Goal: Information Seeking & Learning: Find specific fact

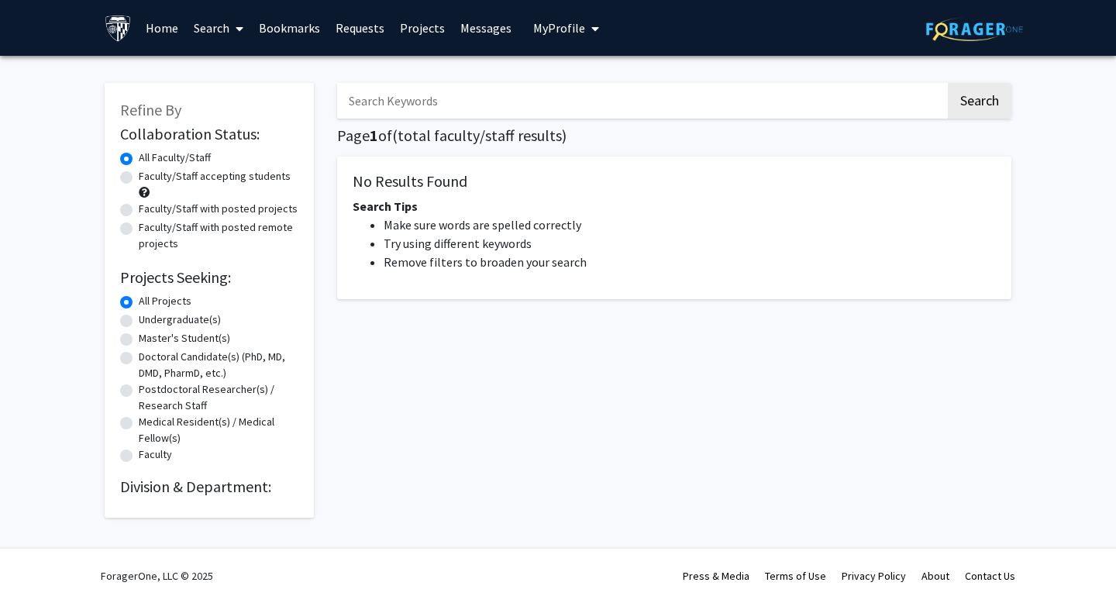
click at [458, 91] on input "Search Keywords" at bounding box center [641, 101] width 609 height 36
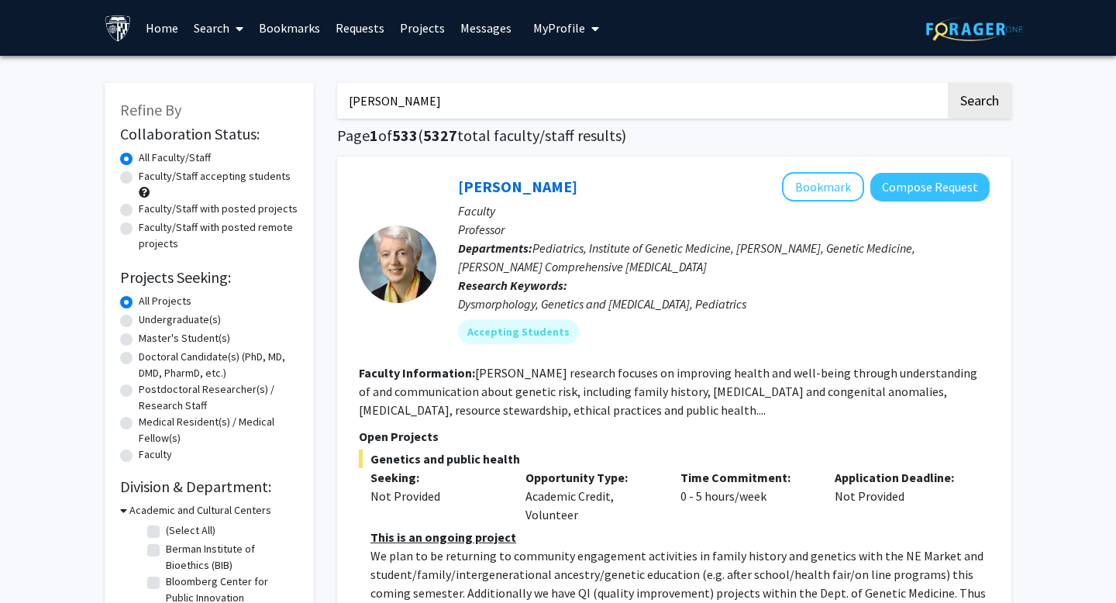
type input "[PERSON_NAME]"
click at [981, 92] on button "Search" at bounding box center [980, 101] width 64 height 36
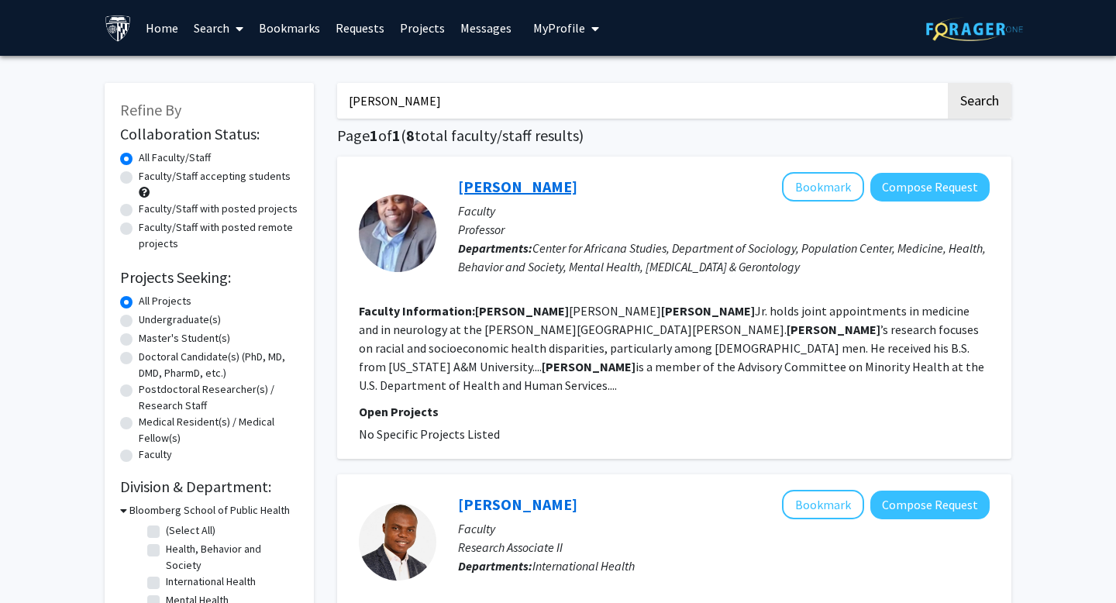
click at [519, 189] on link "[PERSON_NAME]" at bounding box center [517, 186] width 119 height 19
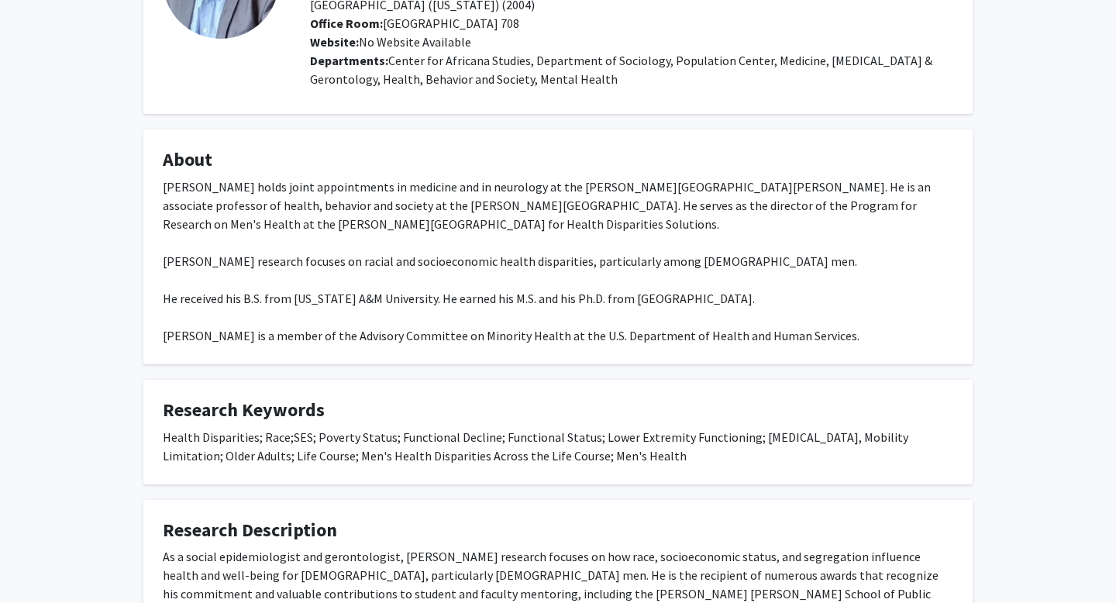
scroll to position [166, 0]
click at [523, 188] on div "[PERSON_NAME] holds joint appointments in medicine and in neurology at the [PER…" at bounding box center [558, 259] width 791 height 167
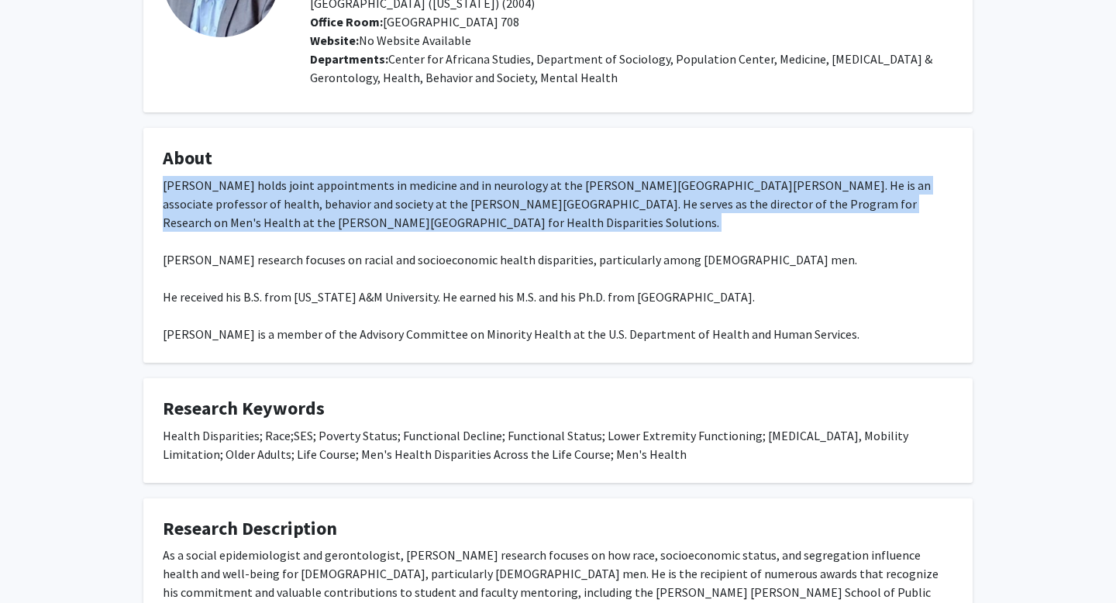
click at [523, 188] on div "[PERSON_NAME] holds joint appointments in medicine and in neurology at the [PER…" at bounding box center [558, 259] width 791 height 167
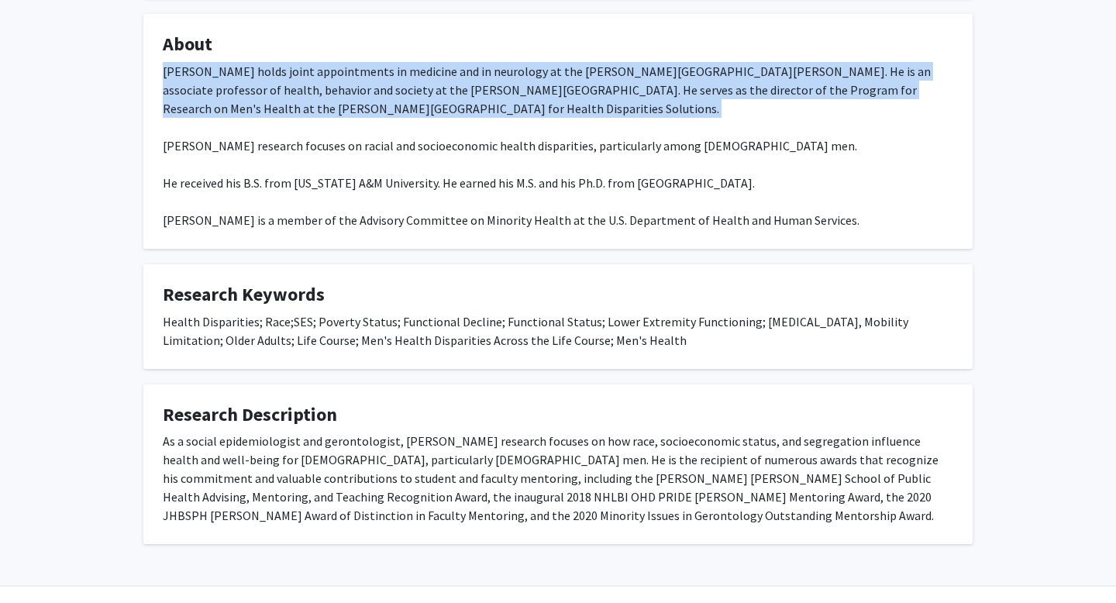
scroll to position [286, 0]
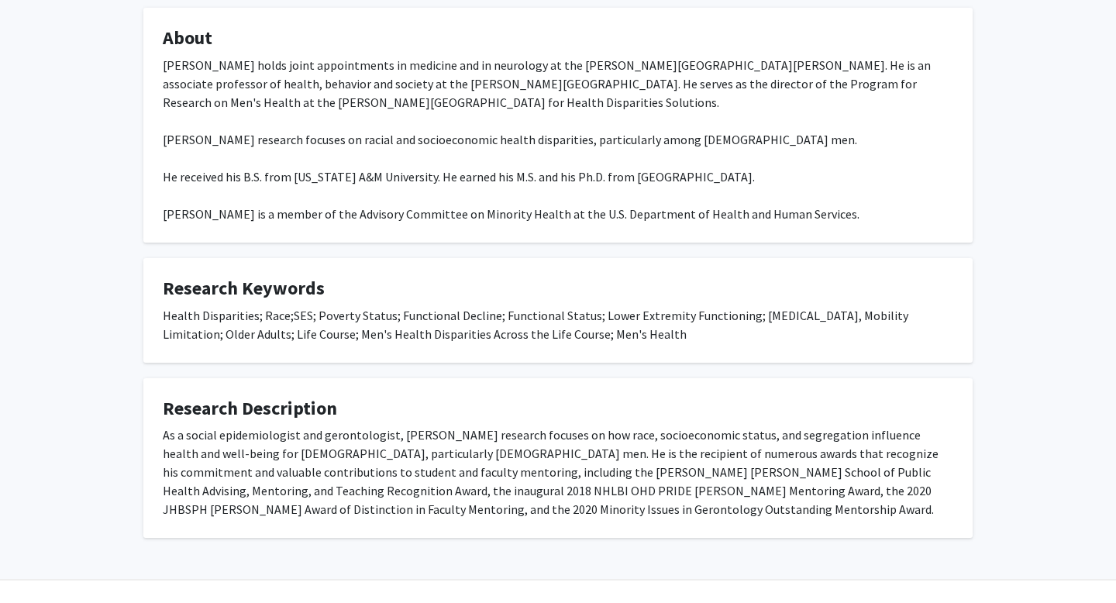
click at [613, 426] on div "As a social epidemiologist and gerontologist, [PERSON_NAME] research focuses on…" at bounding box center [558, 472] width 791 height 93
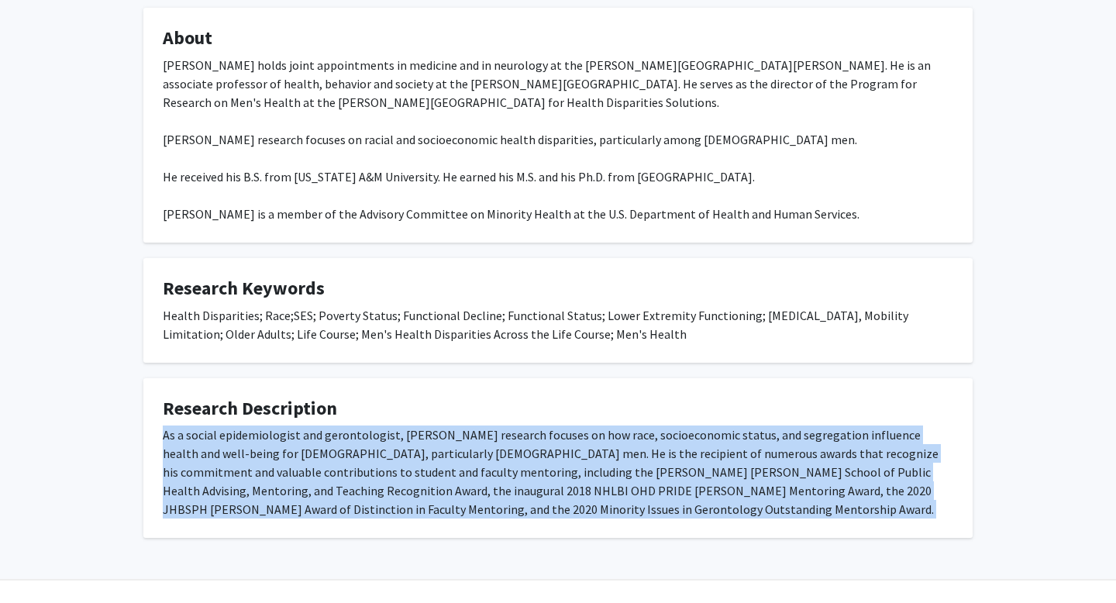
click at [613, 446] on div "As a social epidemiologist and gerontologist, [PERSON_NAME] research focuses on…" at bounding box center [558, 472] width 791 height 93
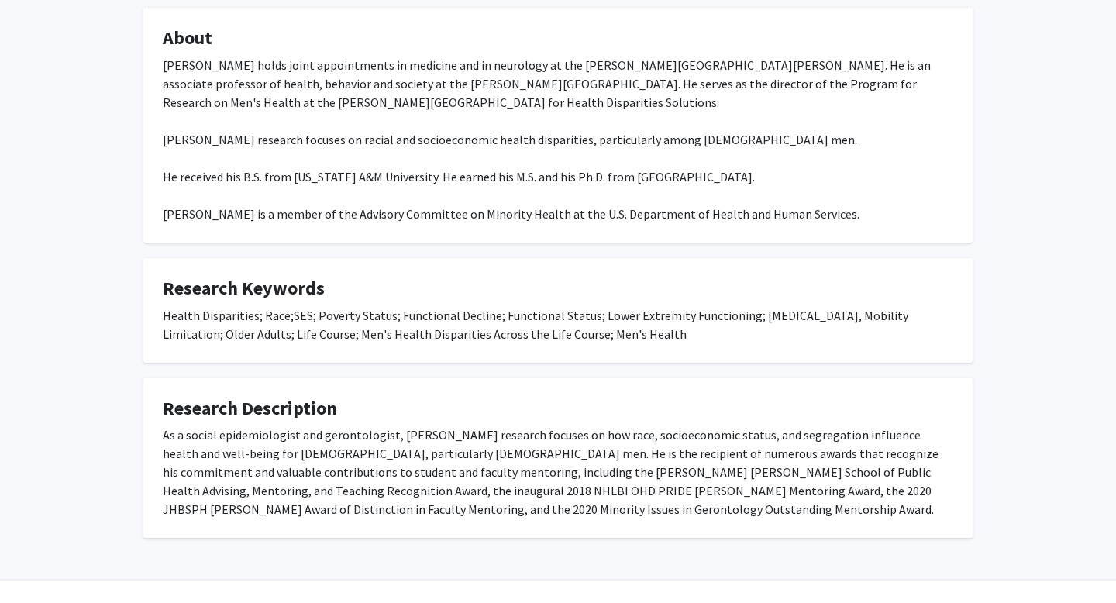
click at [613, 446] on div "As a social epidemiologist and gerontologist, [PERSON_NAME] research focuses on…" at bounding box center [558, 472] width 791 height 93
